Goal: Navigation & Orientation: Find specific page/section

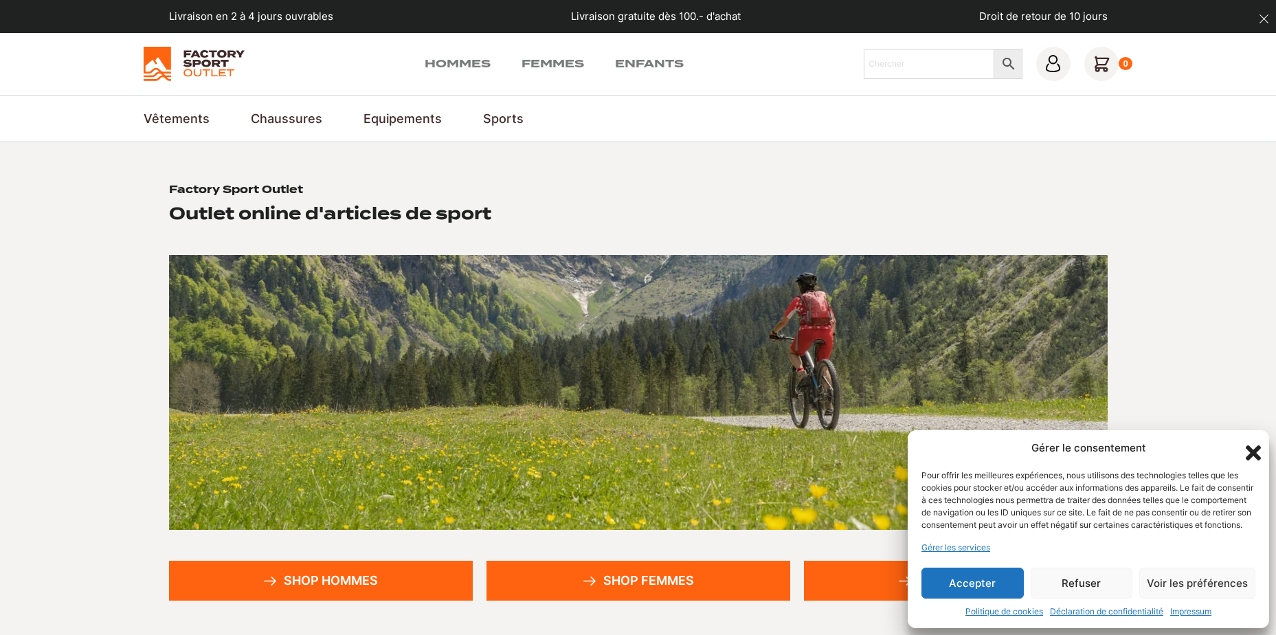
click at [991, 593] on button "Accepter" at bounding box center [973, 583] width 102 height 31
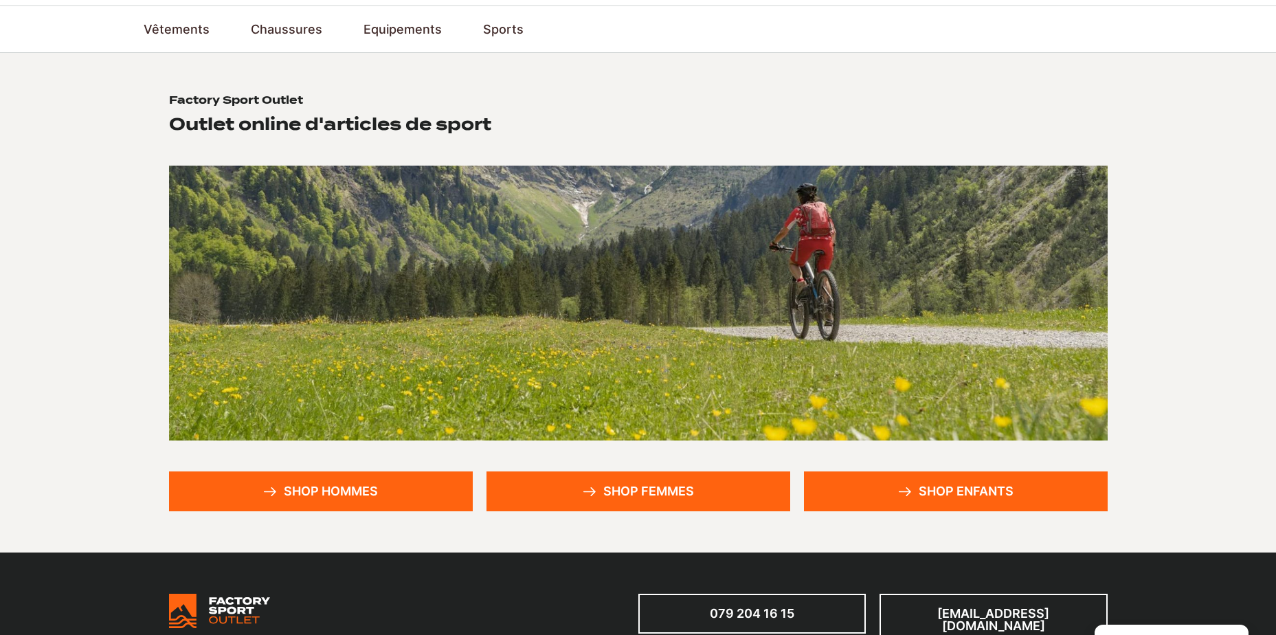
scroll to position [69, 0]
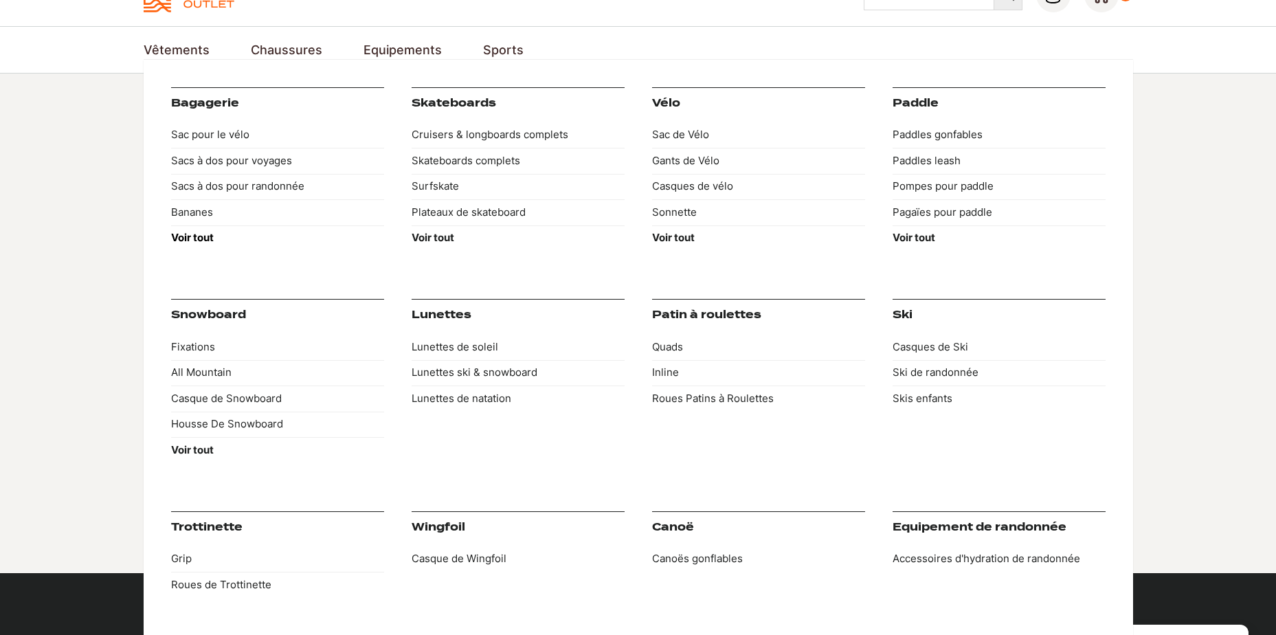
click at [210, 234] on strong "Voir tout" at bounding box center [192, 237] width 43 height 13
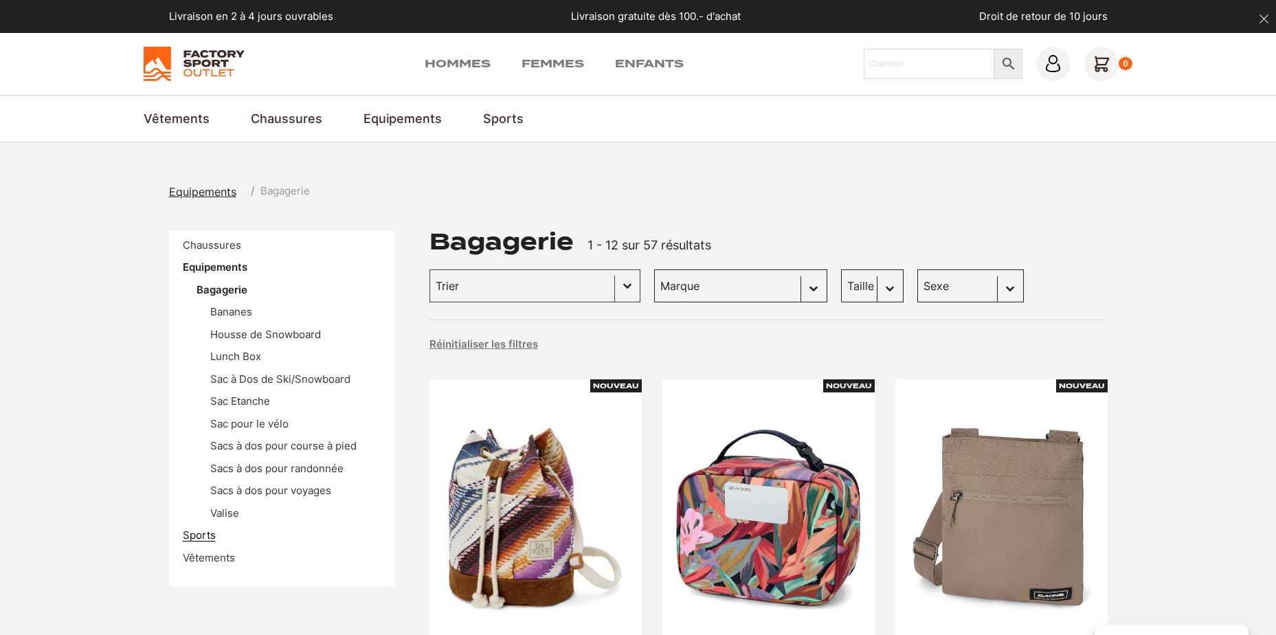
click at [199, 536] on link "Sports" at bounding box center [199, 534] width 33 height 13
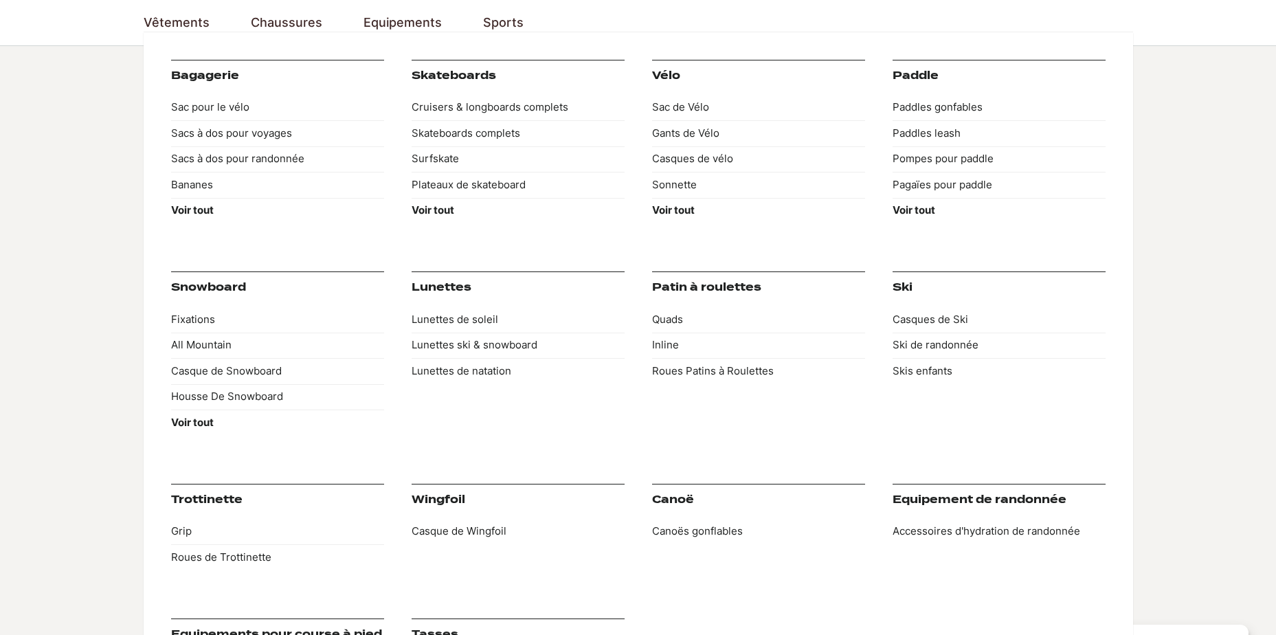
scroll to position [137, 0]
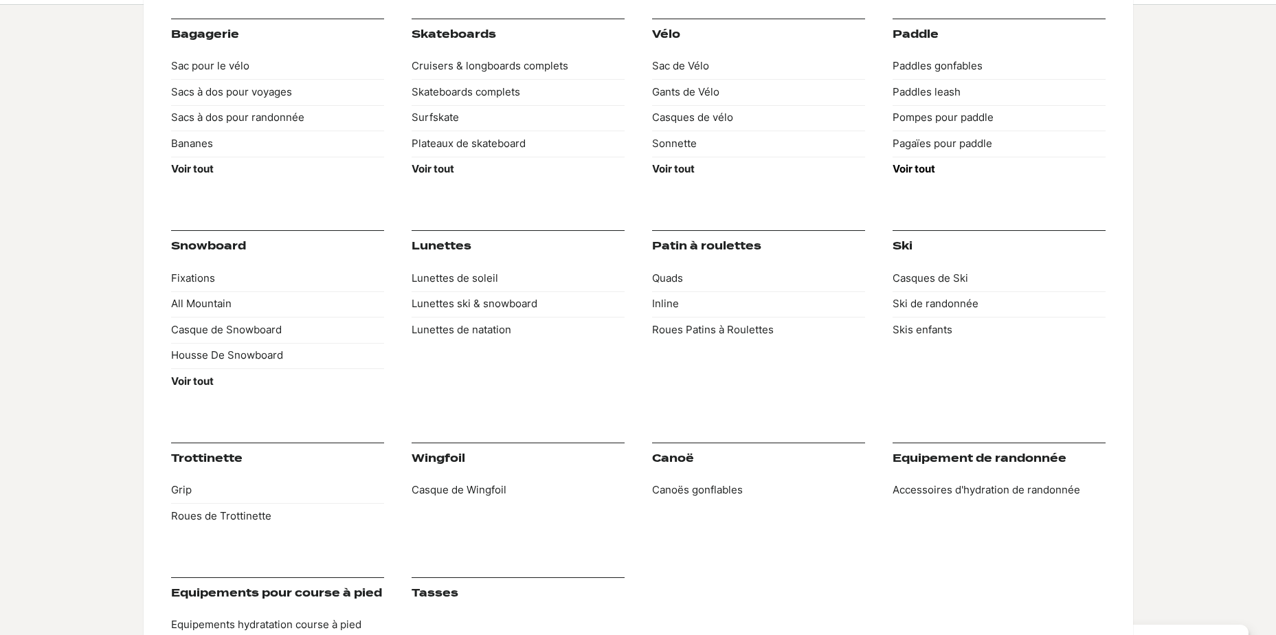
click at [915, 166] on strong "Voir tout" at bounding box center [914, 168] width 43 height 13
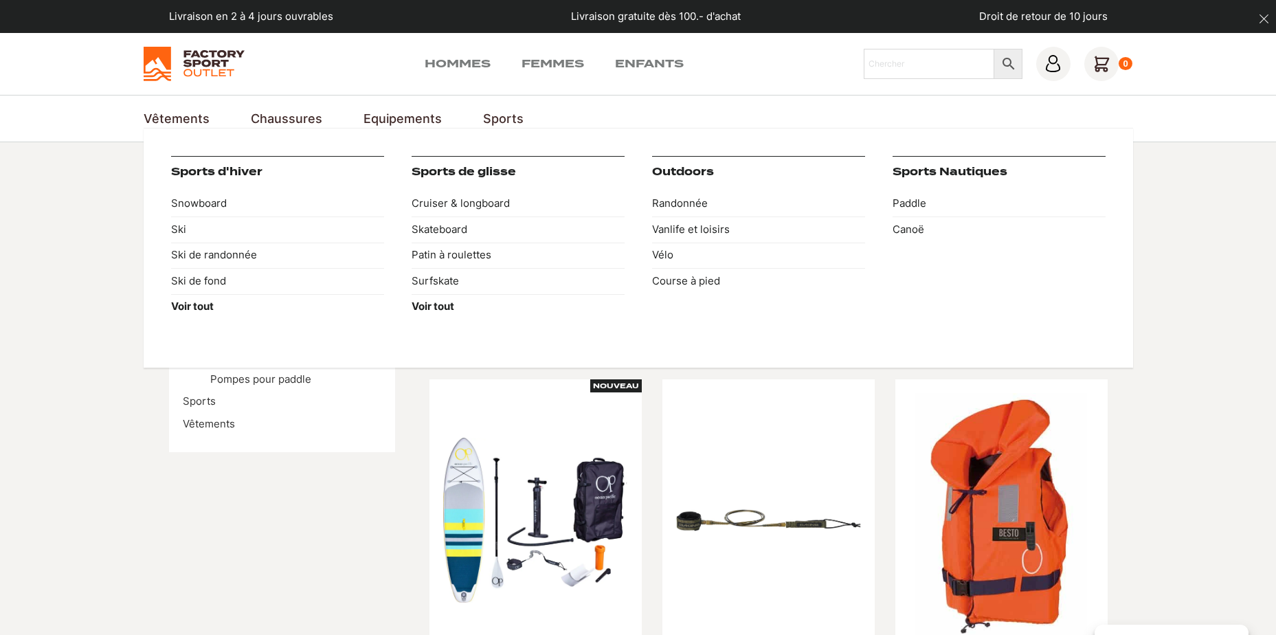
click at [968, 172] on link "Sports Nautiques" at bounding box center [950, 172] width 115 height 12
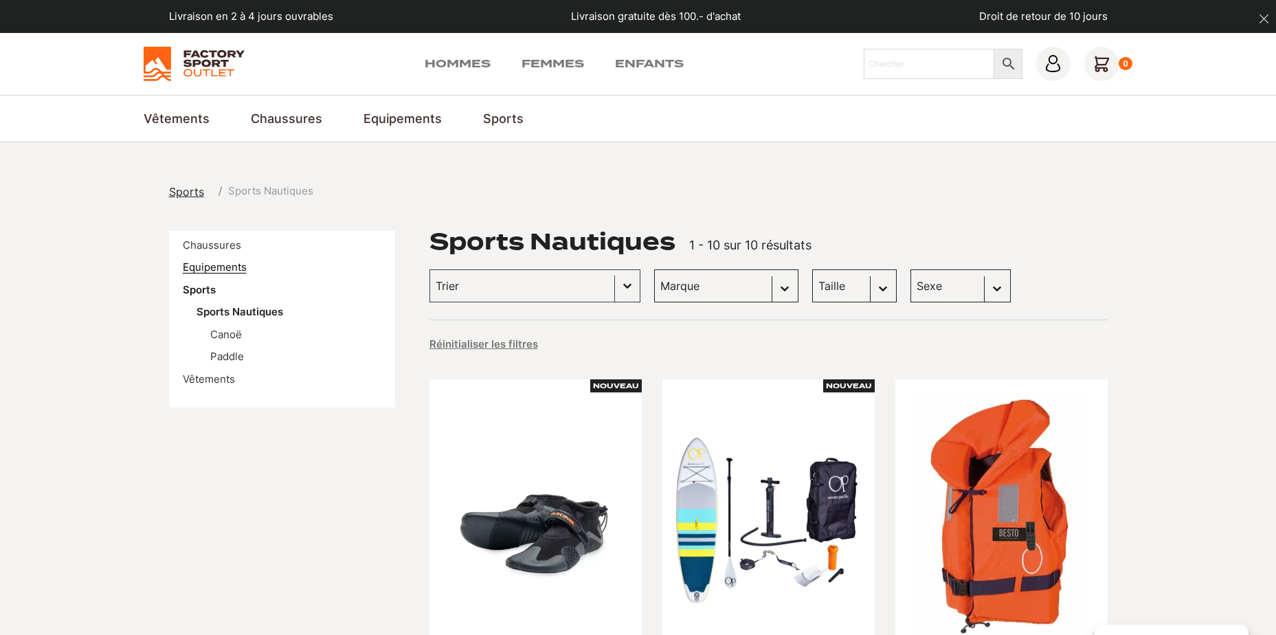
click at [218, 265] on link "Equipements" at bounding box center [215, 266] width 64 height 13
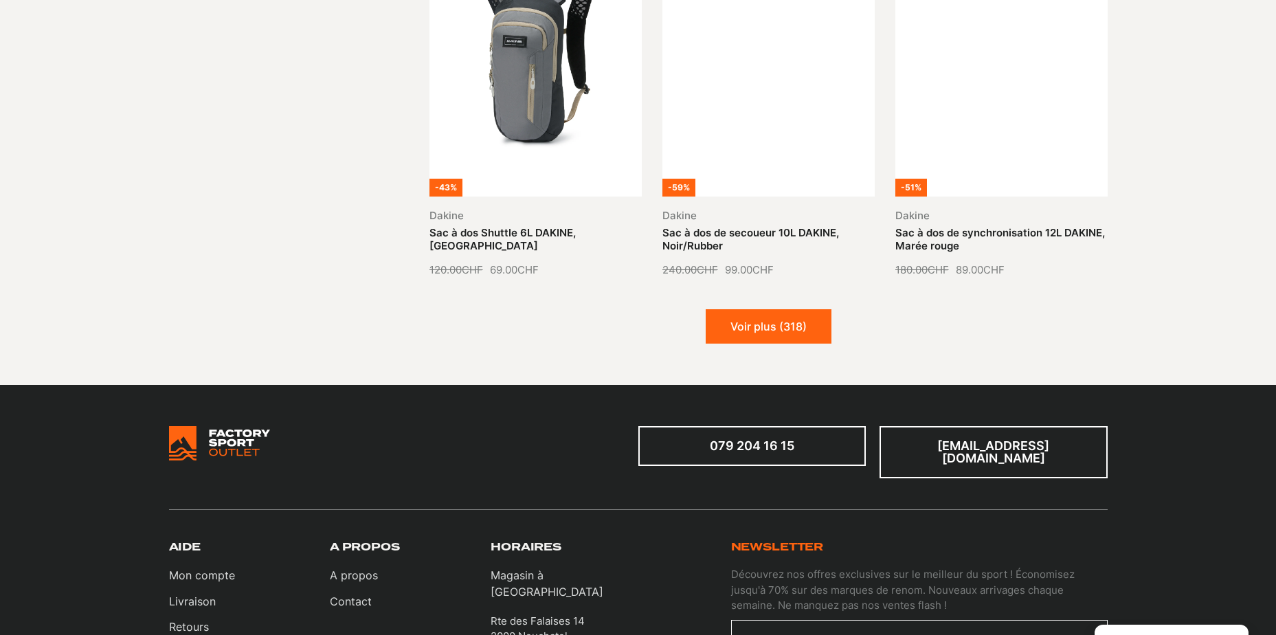
scroll to position [1649, 0]
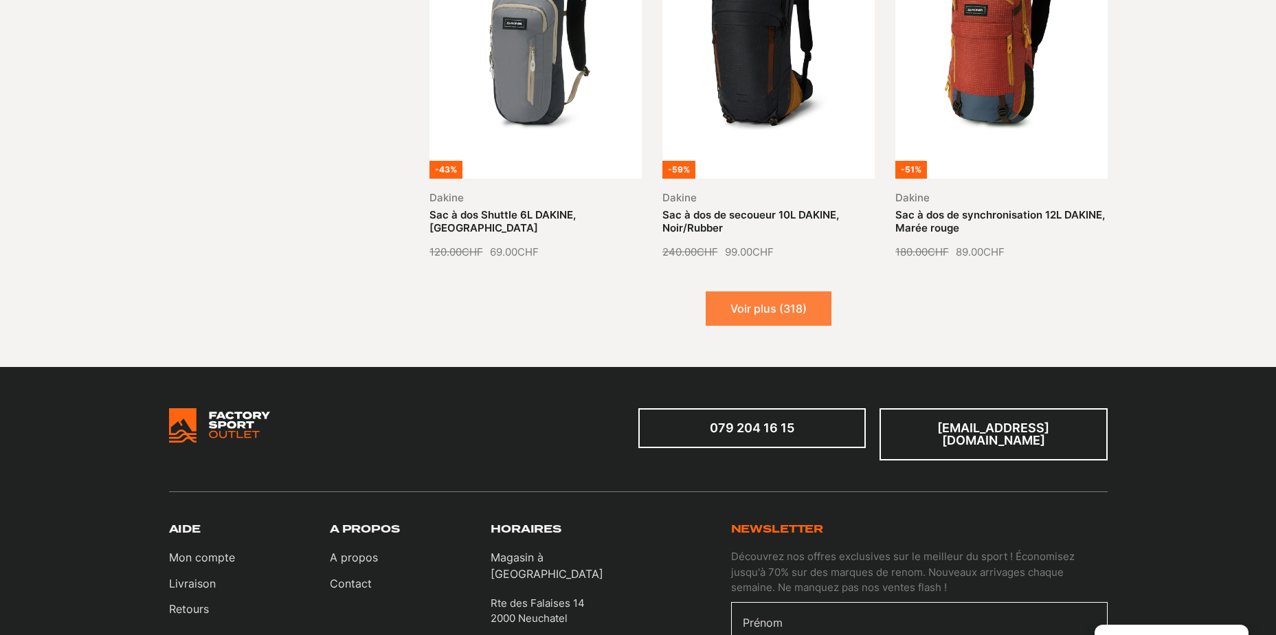
drag, startPoint x: 755, startPoint y: 296, endPoint x: 823, endPoint y: 308, distance: 69.0
click at [756, 297] on button "Voir plus (318)" at bounding box center [769, 308] width 126 height 34
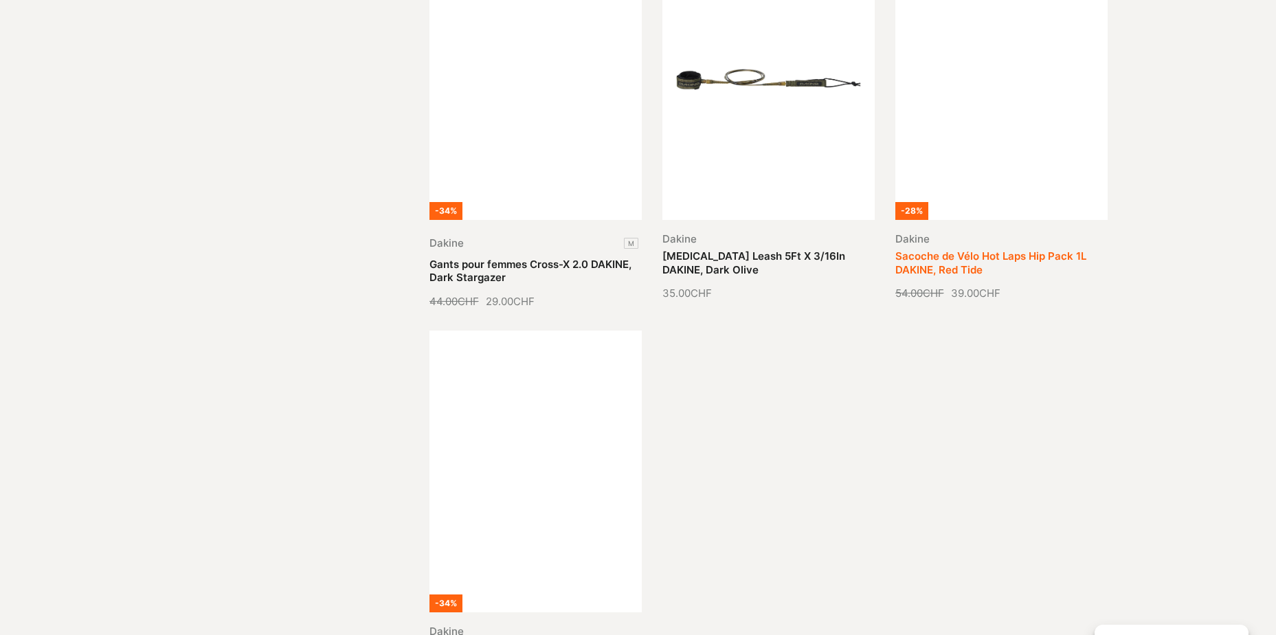
scroll to position [2749, 0]
